Goal: Information Seeking & Learning: Learn about a topic

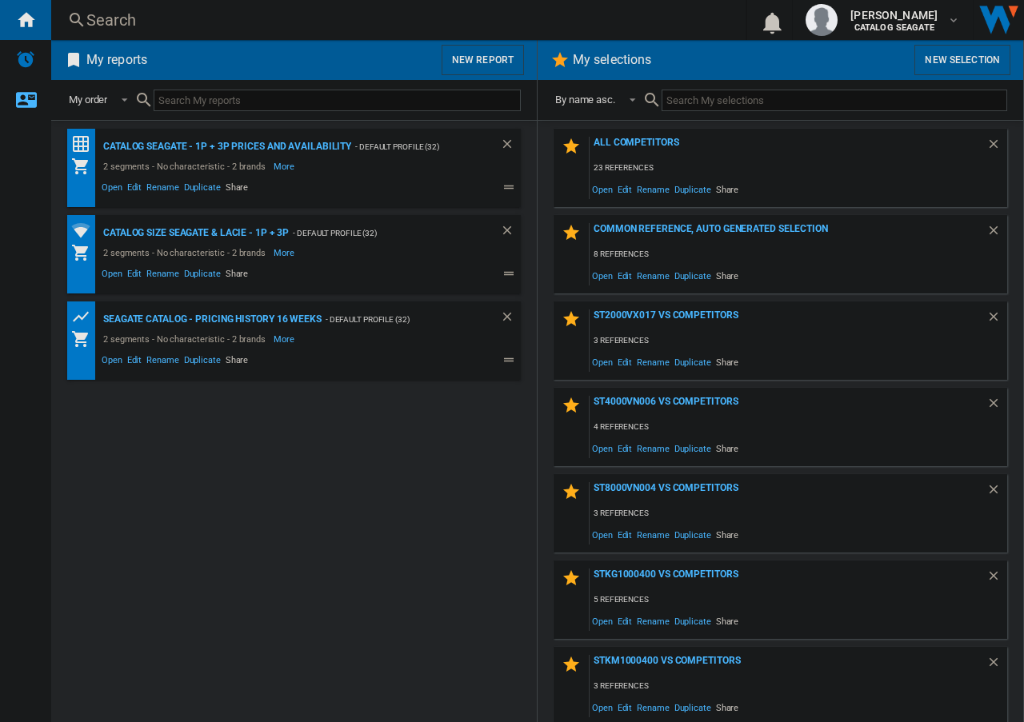
click at [481, 56] on button "New report" at bounding box center [482, 60] width 82 height 30
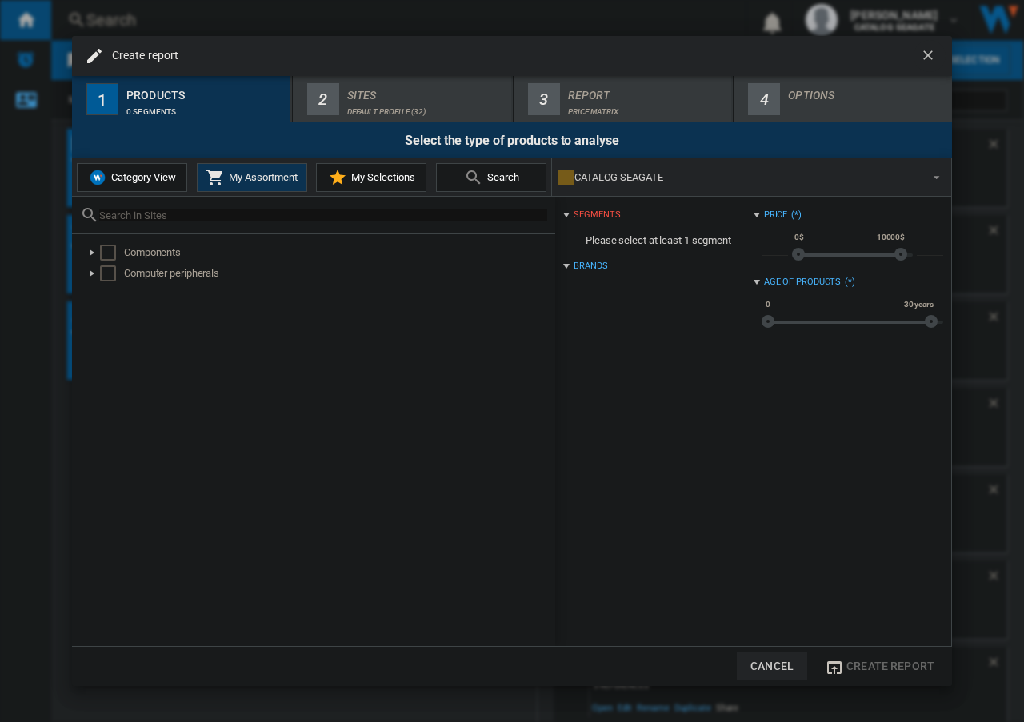
click at [932, 51] on ng-md-icon "getI18NText('BUTTONS.CLOSE_DIALOG')" at bounding box center [929, 56] width 19 height 19
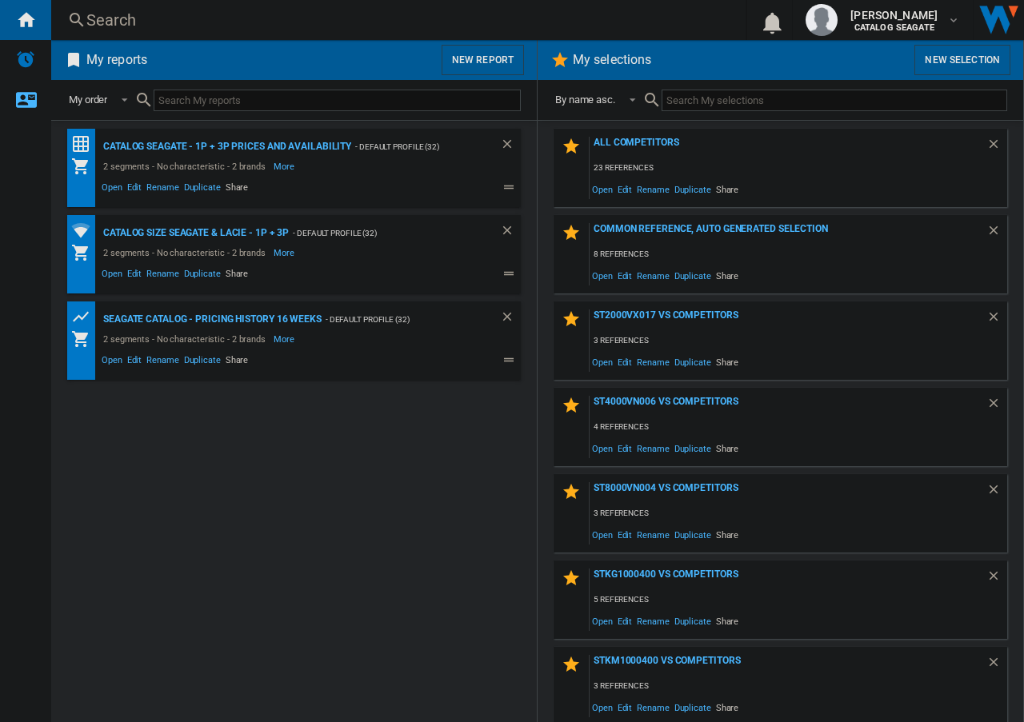
click at [95, 20] on div "Search" at bounding box center [394, 20] width 617 height 22
click at [100, 14] on div "Search" at bounding box center [394, 20] width 617 height 22
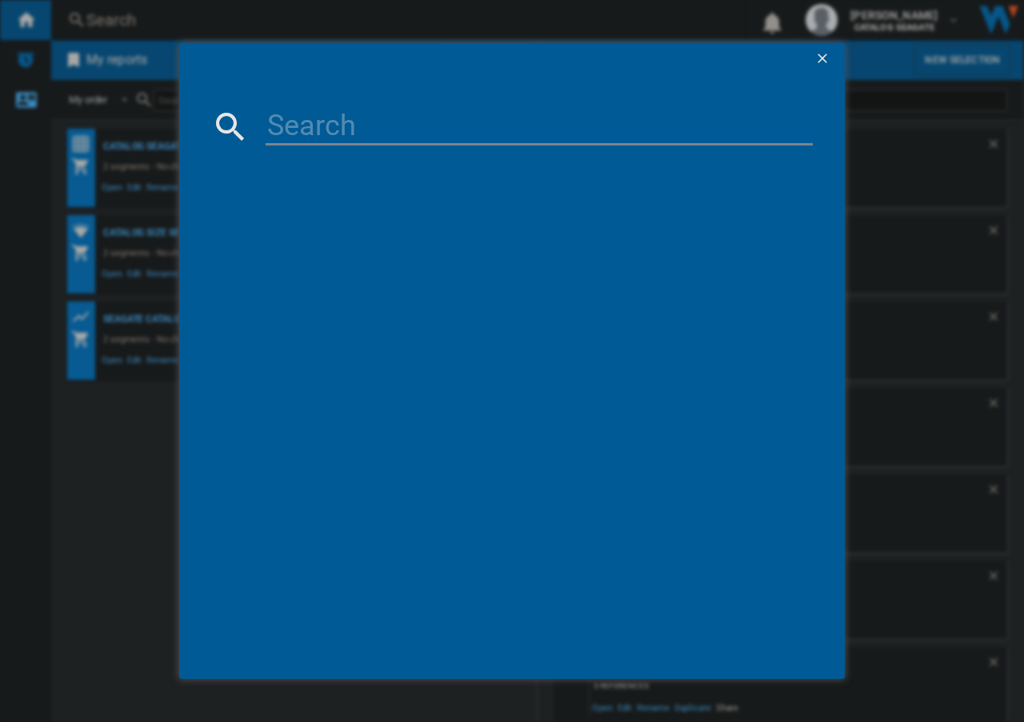
click at [349, 127] on input at bounding box center [539, 126] width 547 height 38
paste input "LACIE 1BIG DOCK STHW2000800 BLACK 2TB"
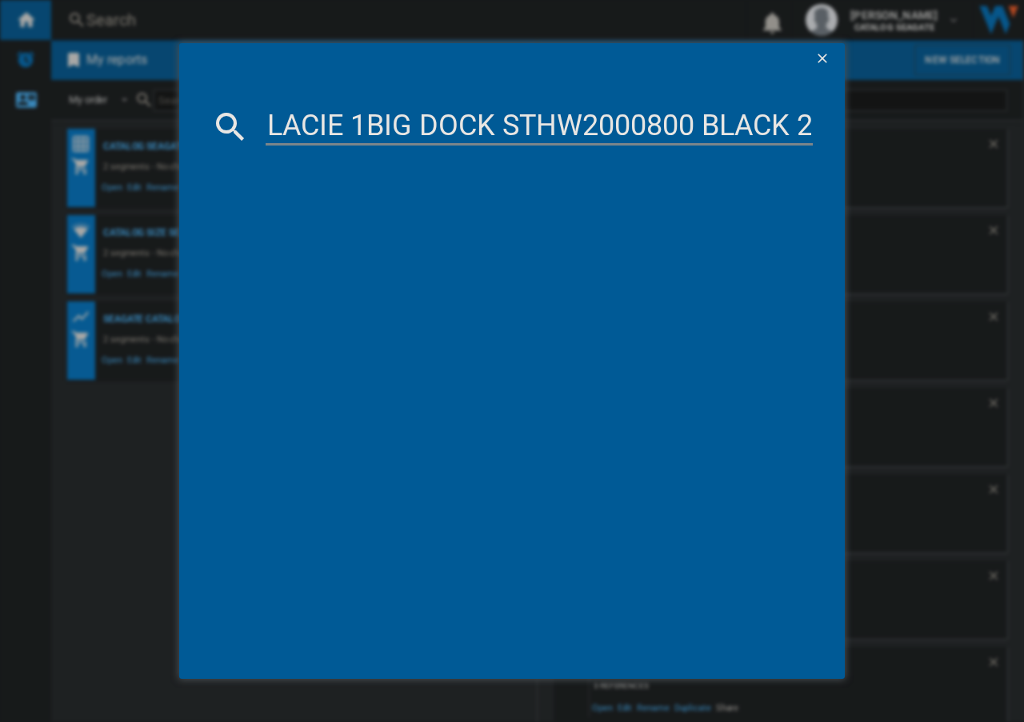
scroll to position [0, 40]
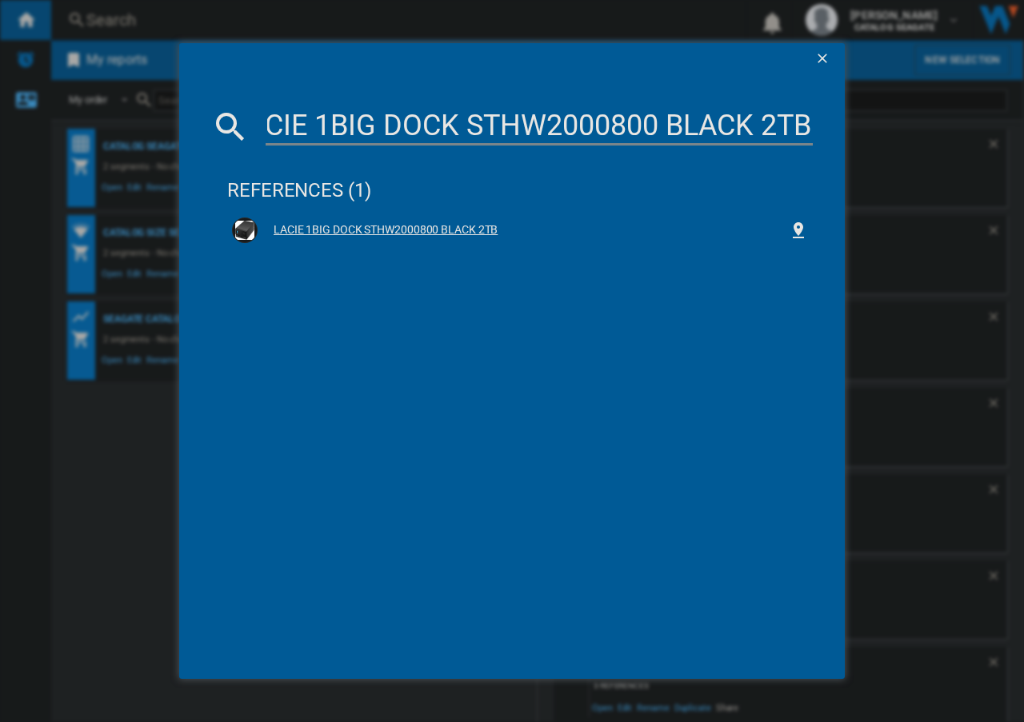
type input "LACIE 1BIG DOCK STHW2000800 BLACK 2TB"
click at [441, 226] on div "LACIE 1BIG DOCK STHW2000800 BLACK 2TB" at bounding box center [523, 230] width 531 height 16
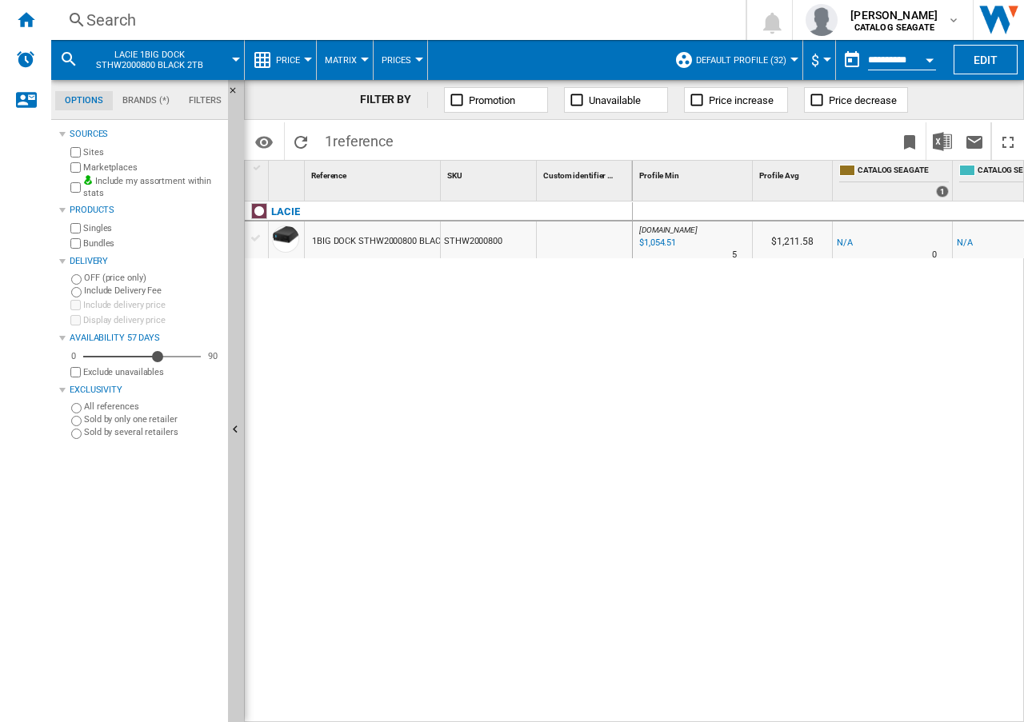
click at [440, 346] on div "LACIE 1BIG DOCK STHW2000800 BLACK 2TB STHW2000800" at bounding box center [439, 456] width 388 height 509
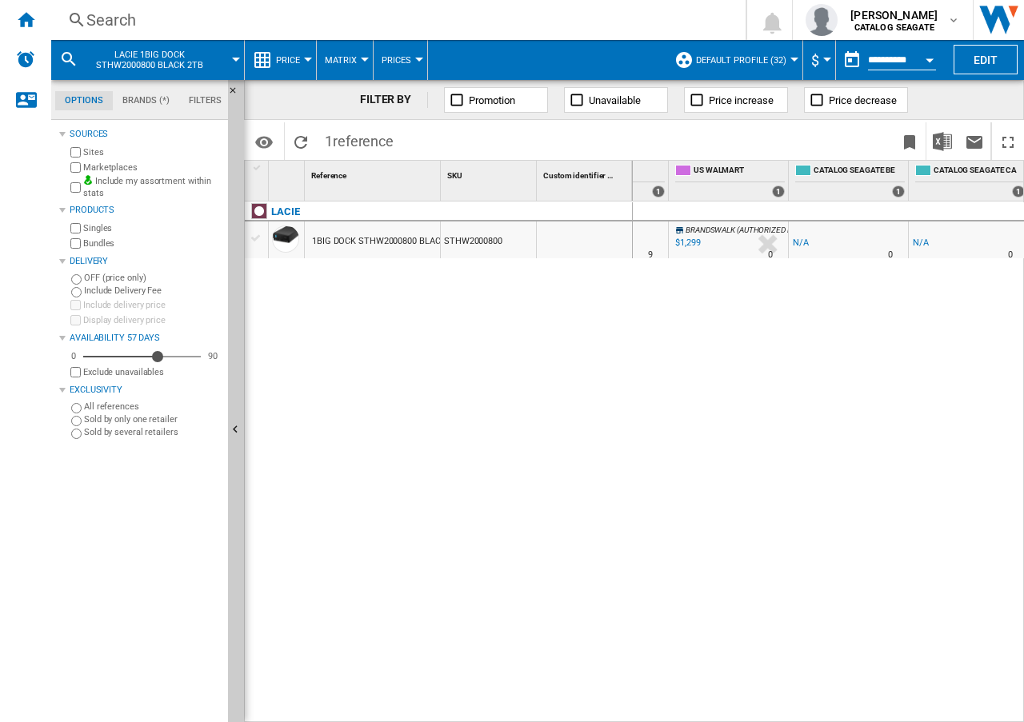
scroll to position [0, 1728]
click at [354, 58] on span "Matrix" at bounding box center [341, 60] width 32 height 10
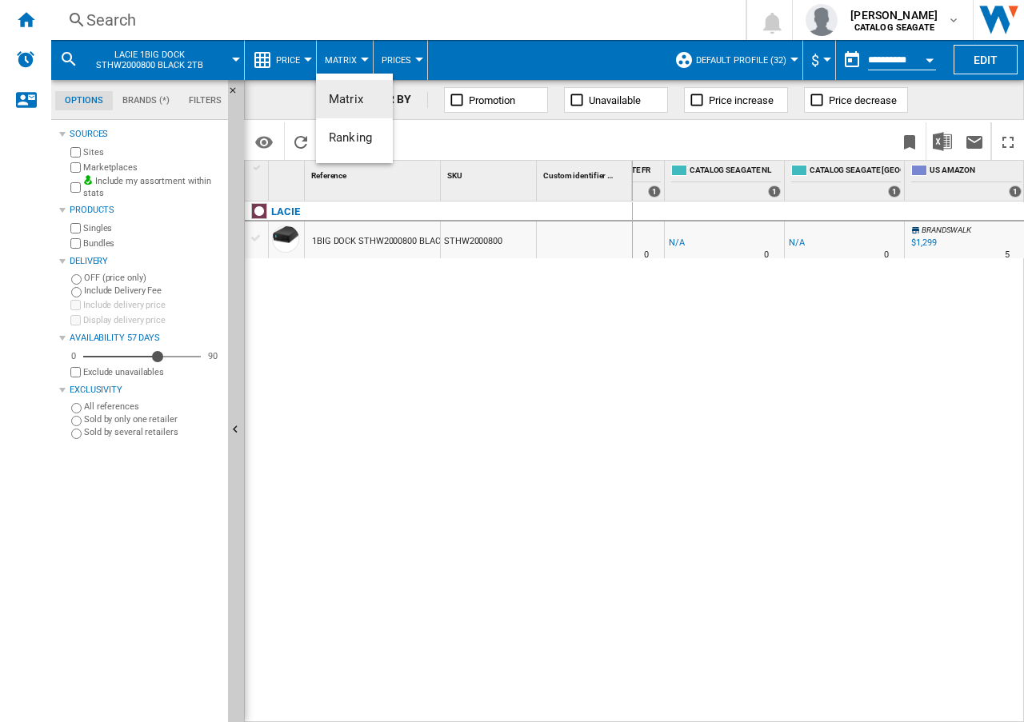
click at [290, 62] on md-backdrop at bounding box center [512, 361] width 1024 height 722
click at [290, 61] on span "Price" at bounding box center [288, 60] width 24 height 10
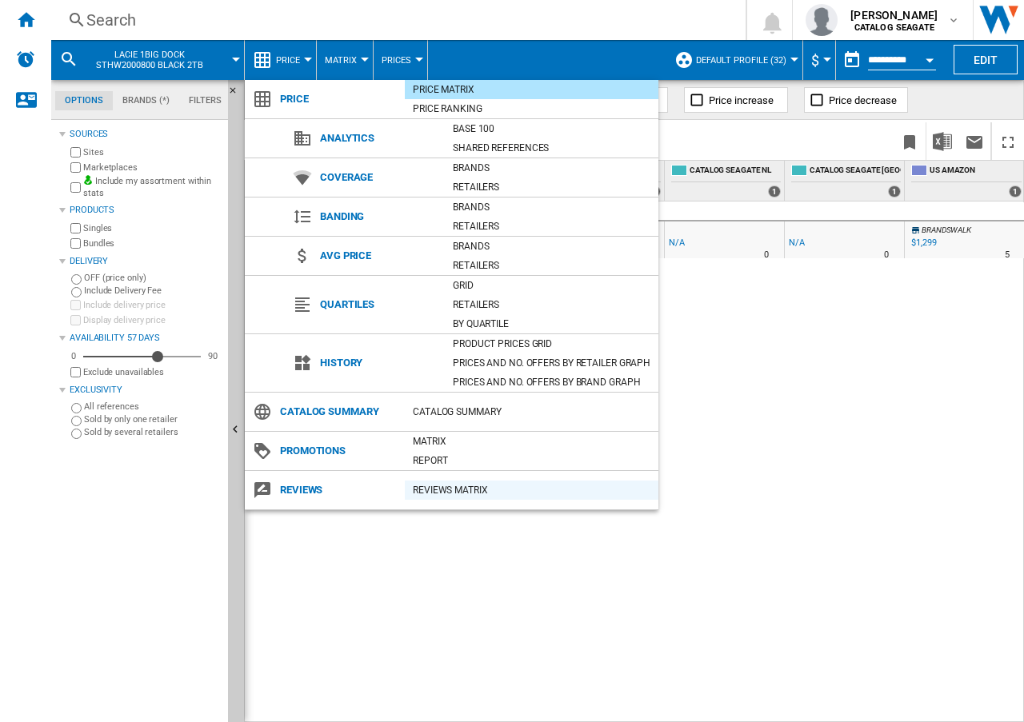
click at [469, 486] on div "REVIEWS Matrix" at bounding box center [532, 490] width 254 height 16
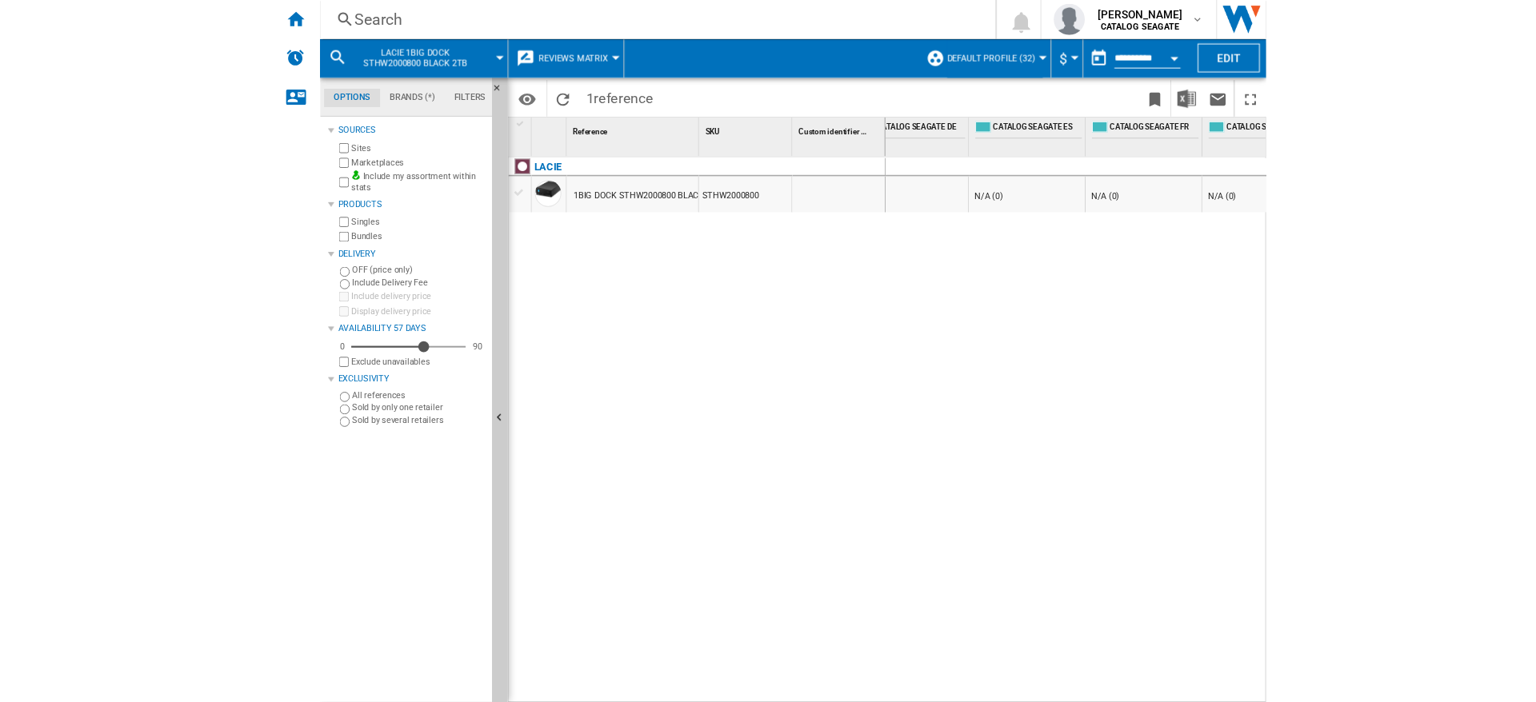
scroll to position [0, 1528]
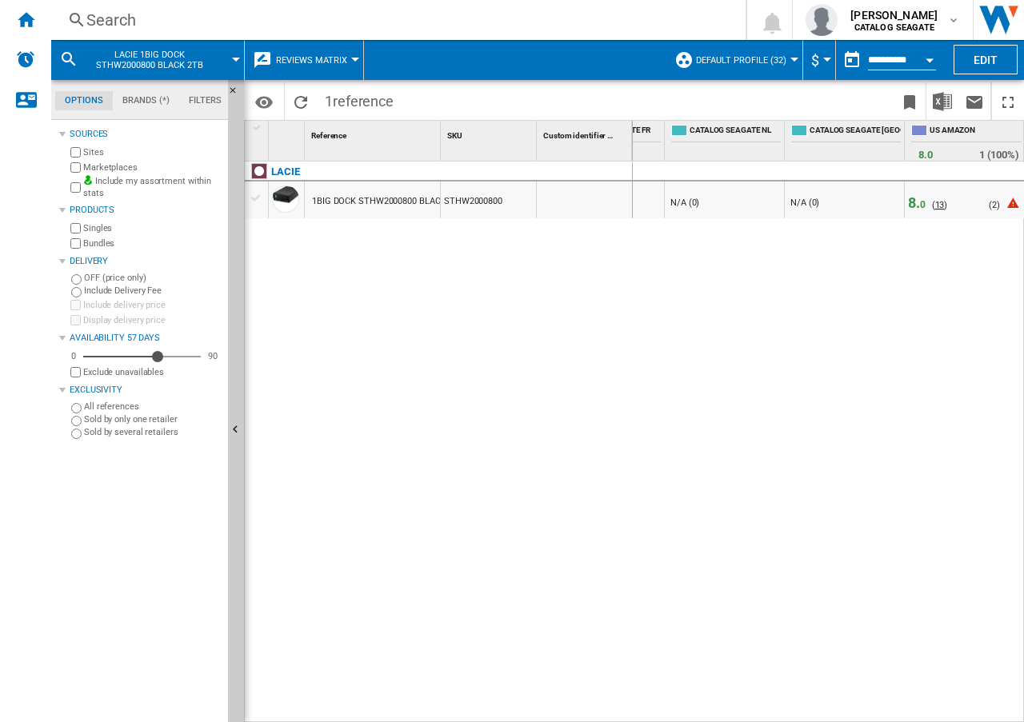
click at [938, 204] on span "13" at bounding box center [940, 205] width 10 height 10
click at [917, 205] on span "8. 0" at bounding box center [917, 202] width 18 height 17
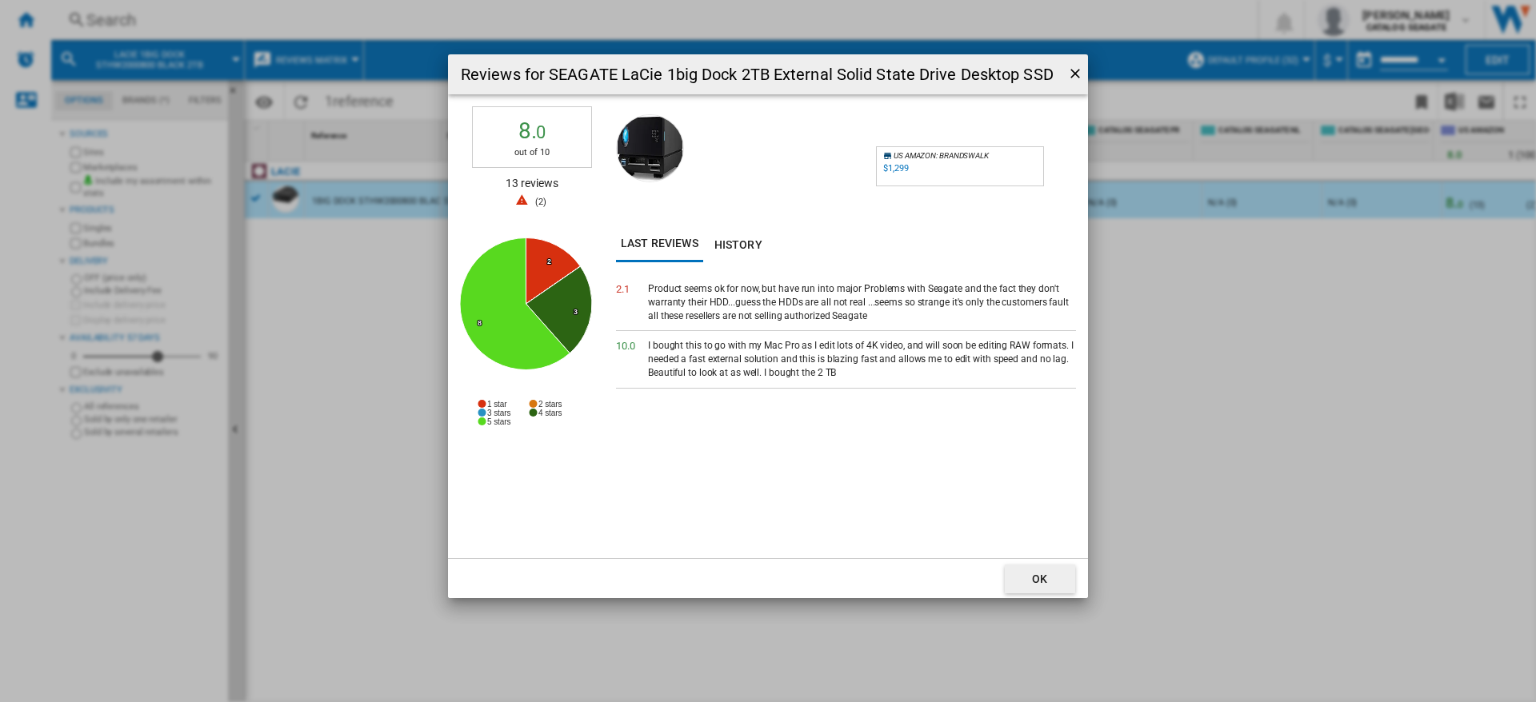
scroll to position [0, 990]
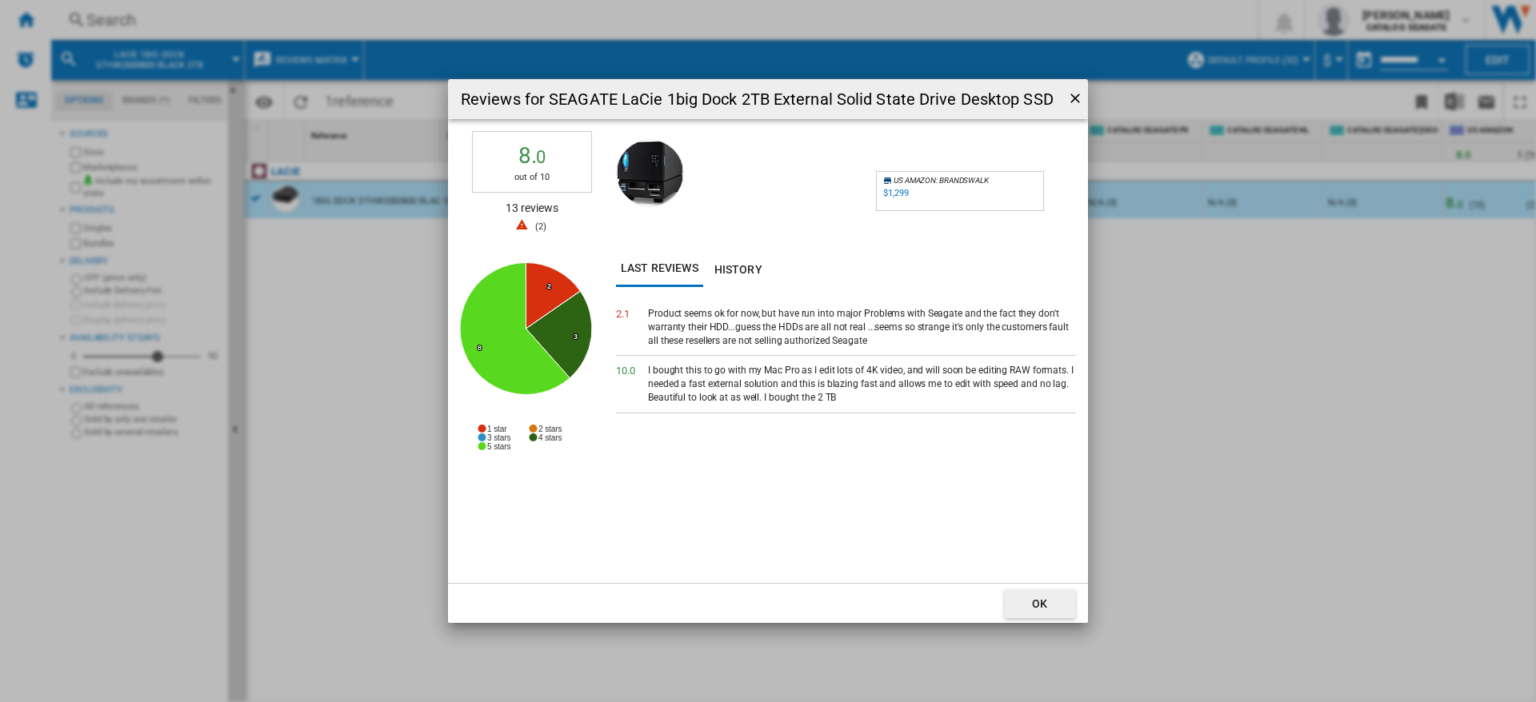
click at [1023, 103] on ng-md-icon "getI18NText('BUTTONS.CLOSE_DIALOG')" at bounding box center [1076, 99] width 19 height 19
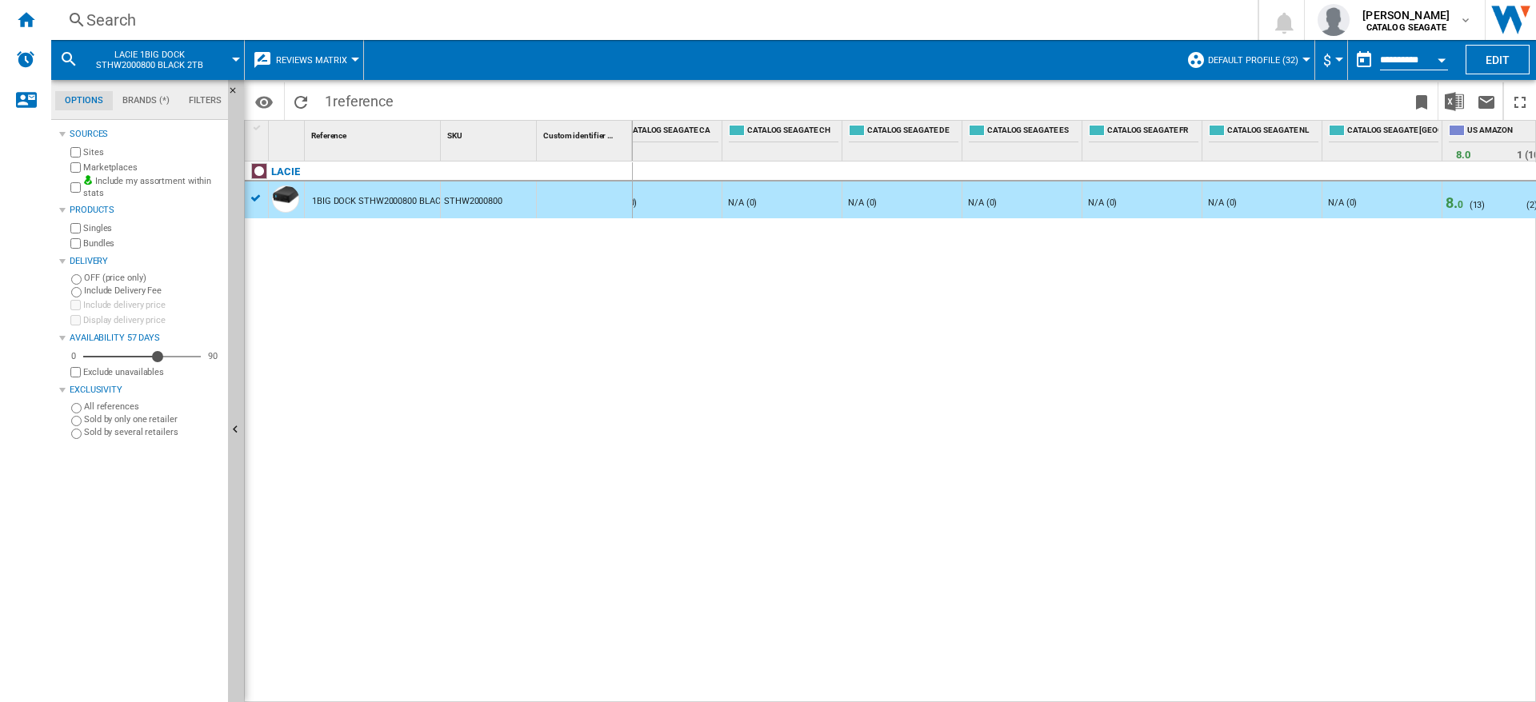
click at [1023, 501] on div "- N/A (0) - N/A (0) 8. 4 ( 1950 ) N/A (0) ( 254 ) 8. 4 ( 1952 ) N/A (0) ( 254 )…" at bounding box center [1085, 432] width 904 height 541
click at [971, 342] on div "- N/A (0) - N/A (0) 8. 4 ( 1950 ) N/A (0) ( 254 ) 8. 4 ( 1952 ) N/A (0) ( 254 )…" at bounding box center [1085, 432] width 904 height 541
click at [927, 387] on div "- N/A (0) - N/A (0) 8. 4 ( 1950 ) N/A (0) ( 254 ) 8. 4 ( 1952 ) N/A (0) ( 254 )…" at bounding box center [1085, 432] width 904 height 541
